Goal: Information Seeking & Learning: Learn about a topic

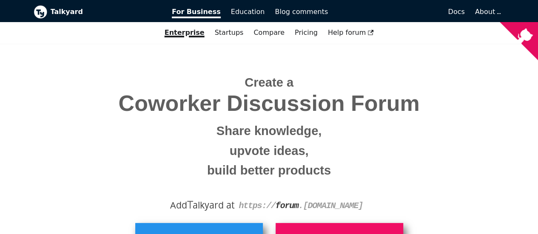
click at [88, 118] on span "Create a Coworker Discussion Forum Share knowledge, upvote ideas, build better …" at bounding box center [269, 124] width 459 height 114
click at [411, 142] on small "upvote ideas," at bounding box center [269, 151] width 459 height 20
click at [297, 28] on link "Pricing" at bounding box center [306, 33] width 33 height 14
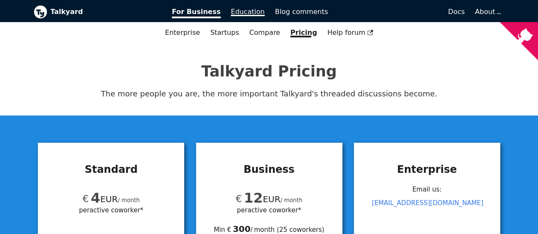
click at [252, 12] on span "Education" at bounding box center [248, 12] width 34 height 8
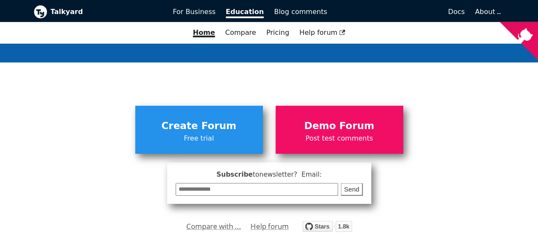
scroll to position [2891, 0]
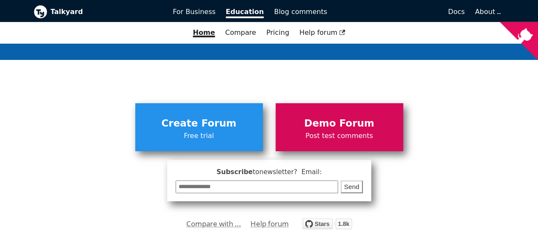
click at [303, 116] on span "Demo Forum" at bounding box center [339, 124] width 119 height 16
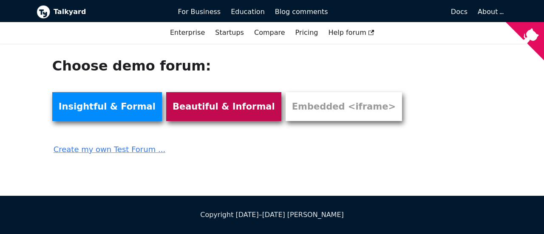
click at [207, 105] on link "Beautiful & Informal" at bounding box center [223, 106] width 115 height 29
